Goal: Task Accomplishment & Management: Use online tool/utility

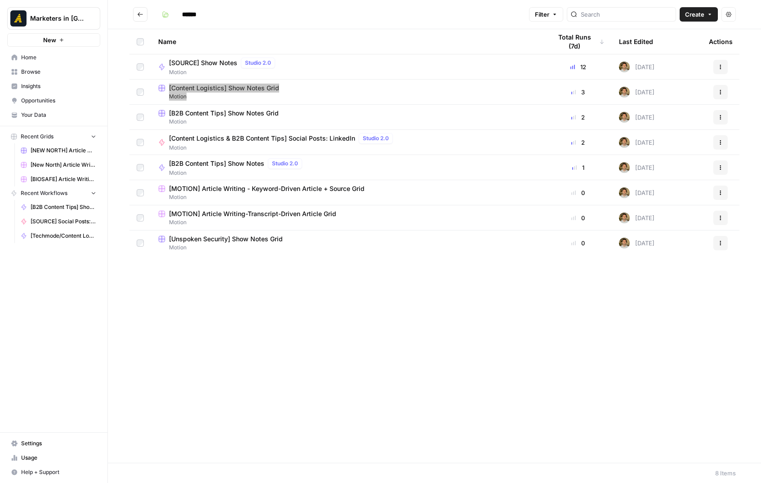
click at [0, 0] on div "Marketers in Demand New Home Browse Insights Opportunities Your Data Recent Gri…" at bounding box center [380, 241] width 761 height 483
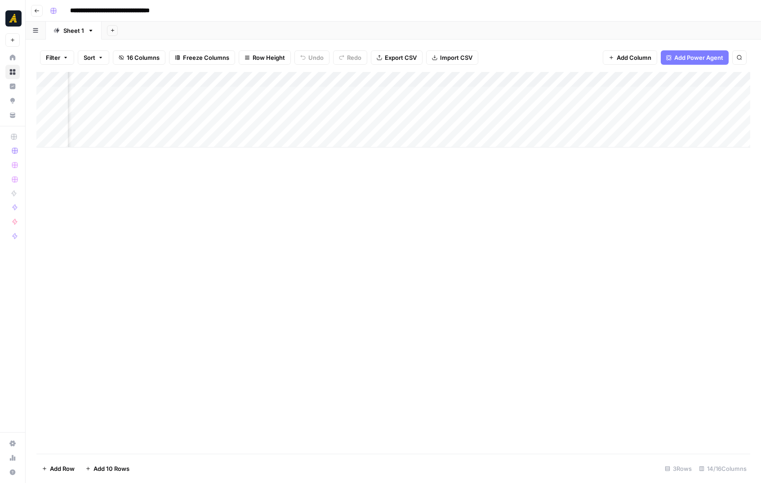
scroll to position [0, 686]
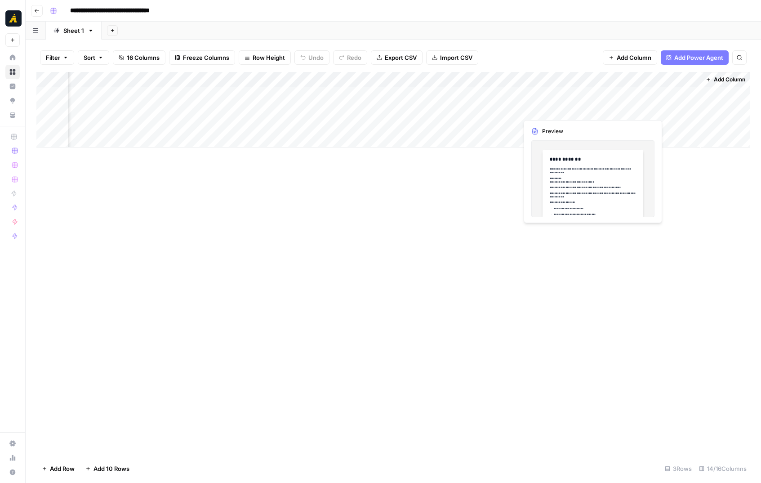
click at [547, 107] on div "Add Column" at bounding box center [392, 109] width 713 height 75
click at [580, 109] on div "Add Column" at bounding box center [392, 109] width 713 height 75
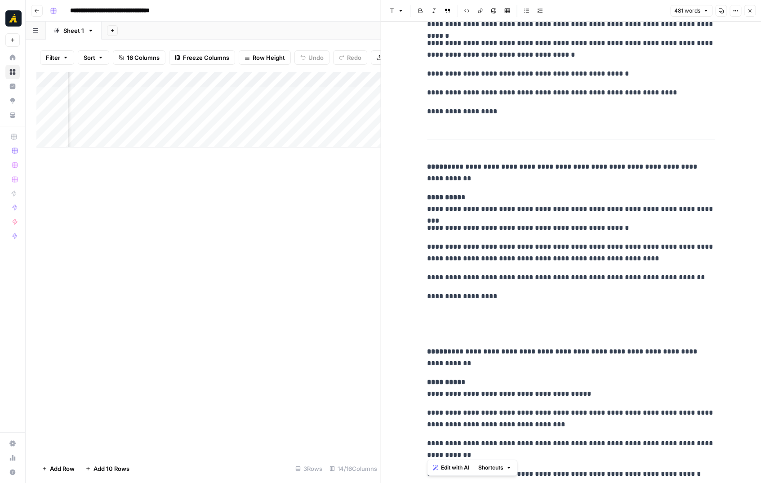
scroll to position [873, 0]
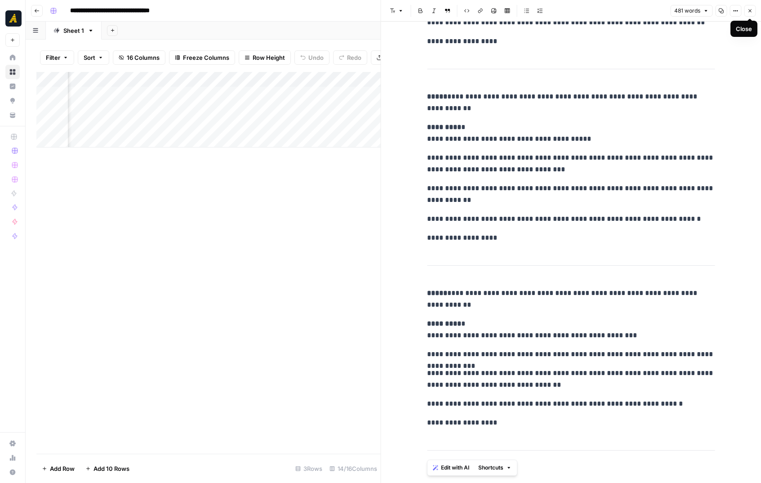
click at [747, 9] on icon "button" at bounding box center [749, 10] width 5 height 5
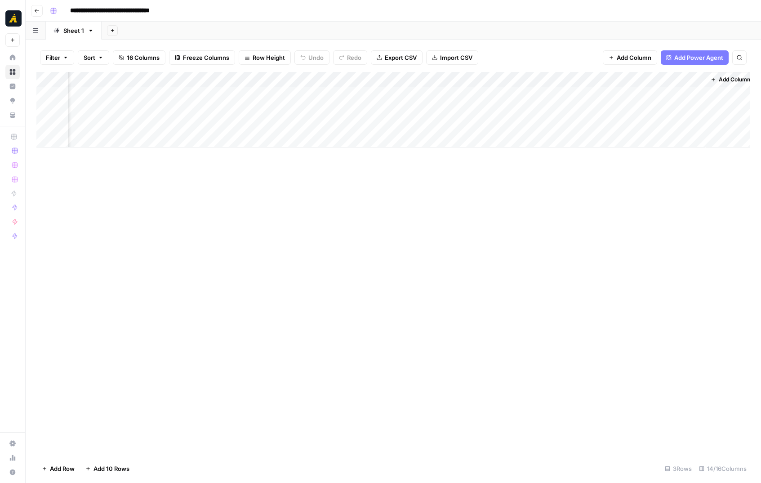
scroll to position [0, 675]
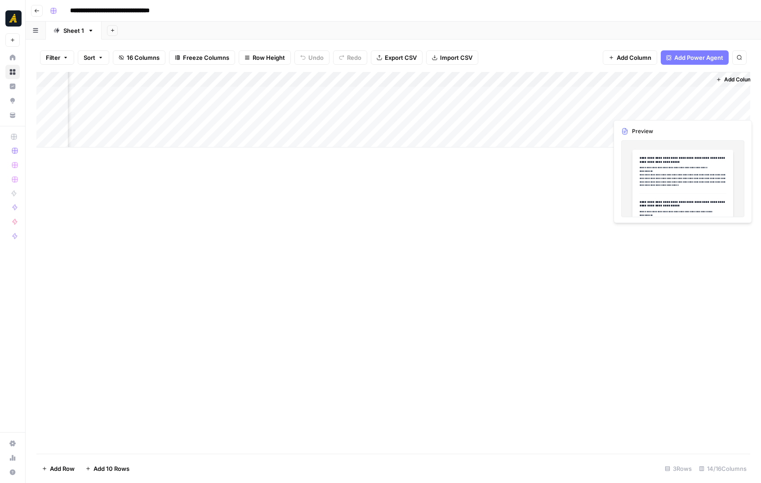
click at [663, 109] on div "Add Column" at bounding box center [392, 109] width 713 height 75
click at [696, 107] on div "Add Column" at bounding box center [392, 109] width 713 height 75
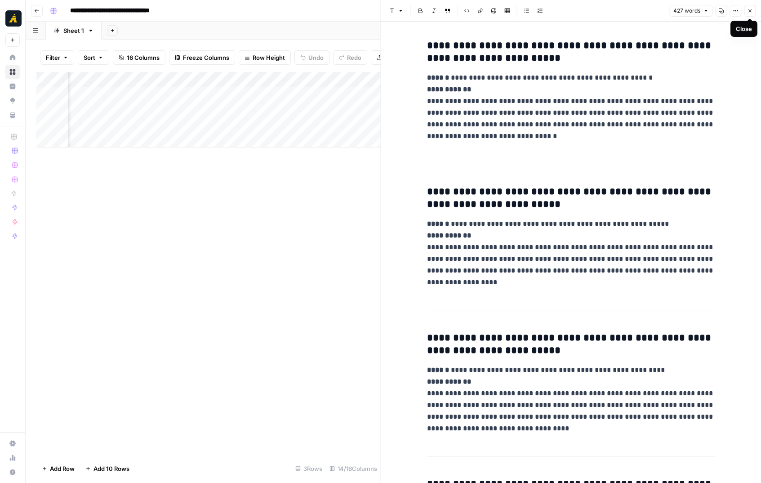
click at [746, 14] on button "Close" at bounding box center [750, 11] width 12 height 12
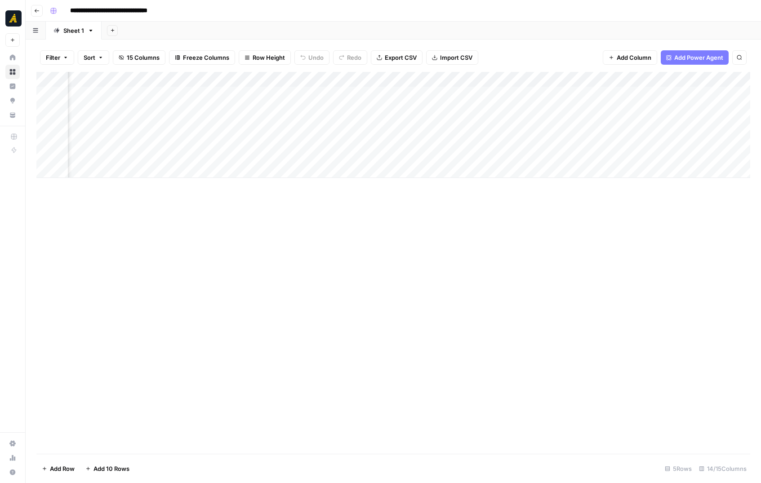
scroll to position [0, 394]
click at [530, 89] on div "Add Column" at bounding box center [392, 125] width 713 height 106
click at [322, 95] on div "Add Column" at bounding box center [392, 125] width 713 height 106
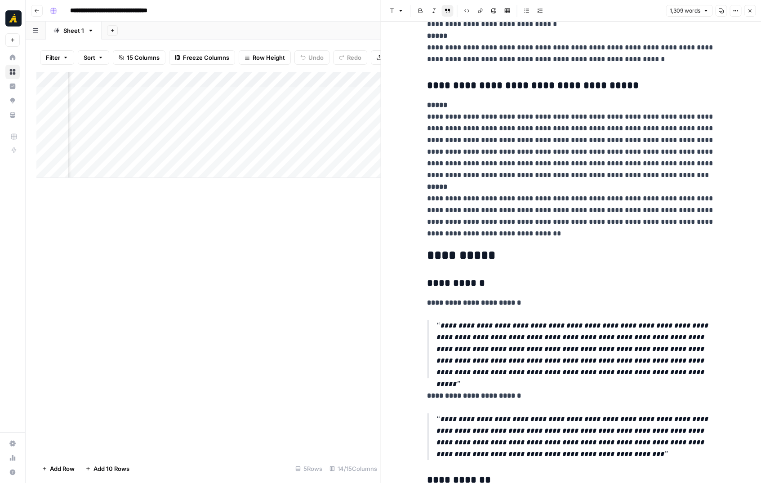
scroll to position [1576, 0]
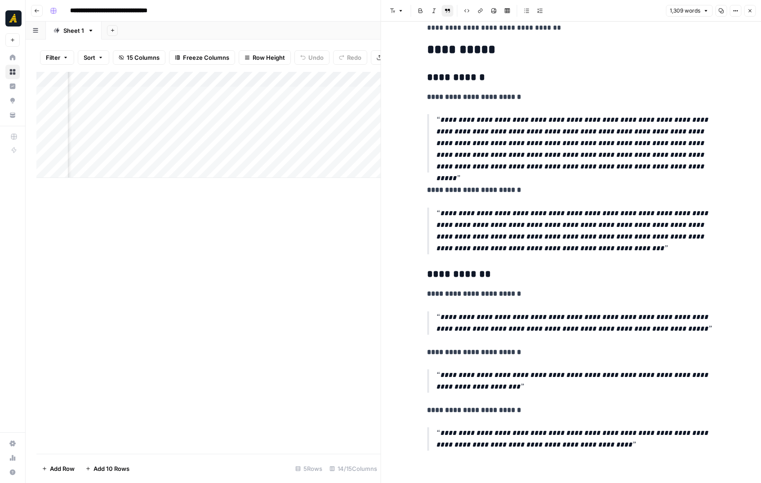
click at [747, 11] on icon "button" at bounding box center [749, 10] width 5 height 5
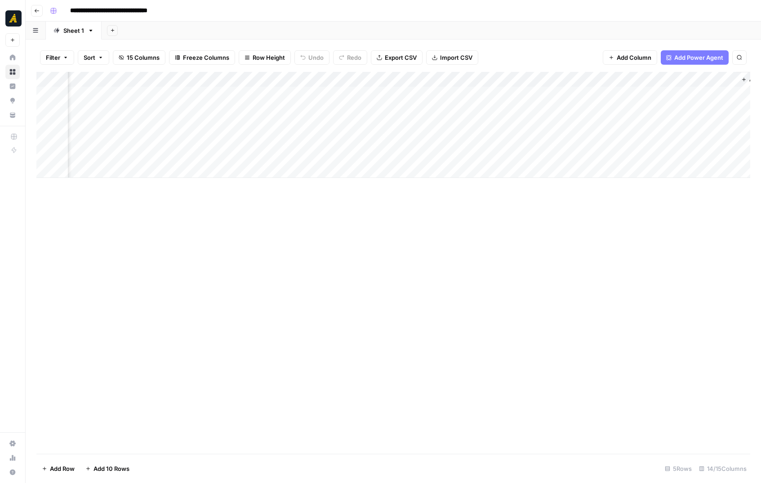
scroll to position [0, 652]
click at [609, 91] on div "Add Column" at bounding box center [392, 125] width 713 height 106
click at [689, 92] on div "Add Column" at bounding box center [392, 125] width 713 height 106
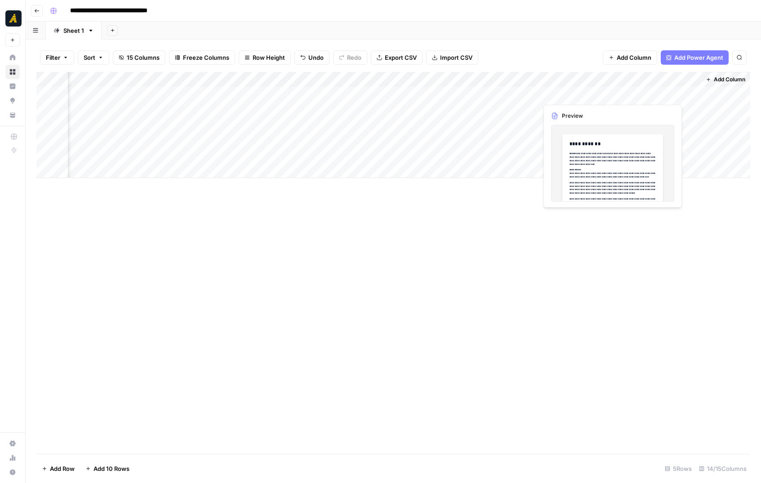
click at [576, 93] on div "Add Column" at bounding box center [392, 125] width 713 height 106
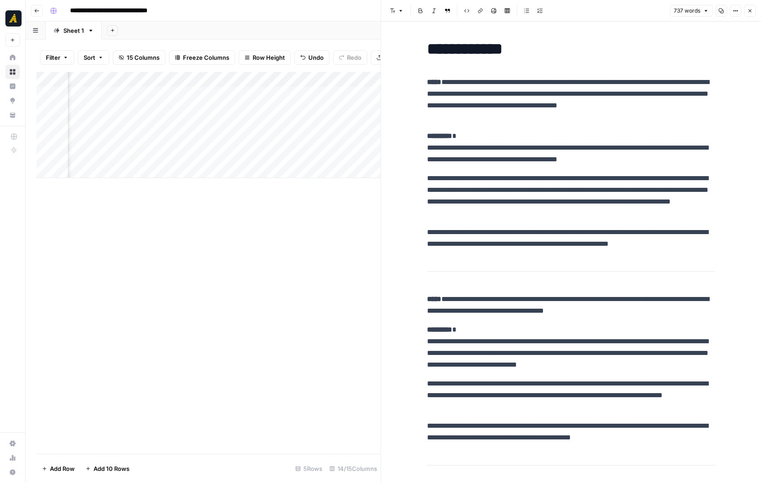
click at [748, 14] on button "Close" at bounding box center [750, 11] width 12 height 12
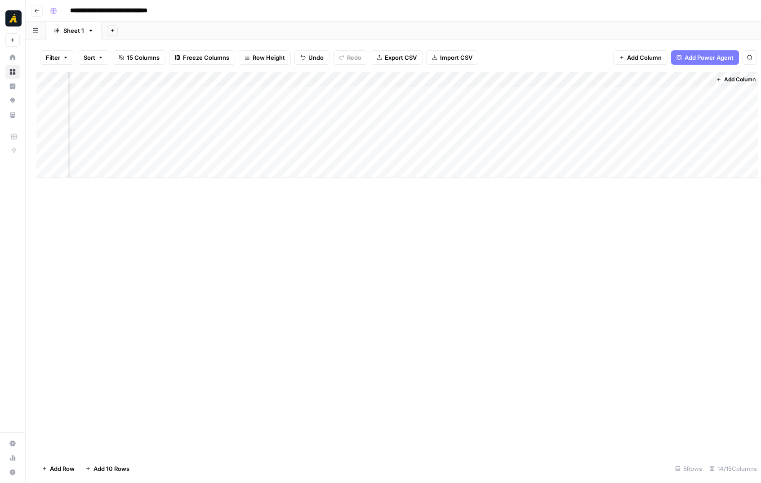
scroll to position [0, 642]
click at [661, 95] on div "Add Column" at bounding box center [392, 125] width 713 height 106
